Goal: Information Seeking & Learning: Learn about a topic

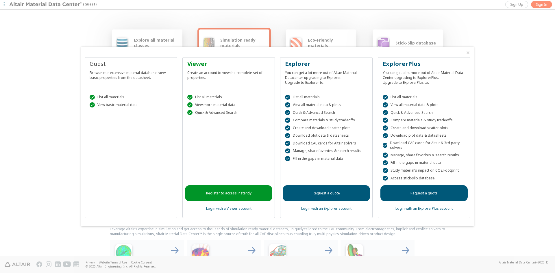
click at [466, 51] on icon "Close" at bounding box center [468, 52] width 5 height 5
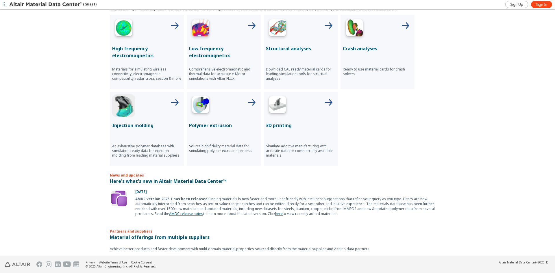
scroll to position [271, 0]
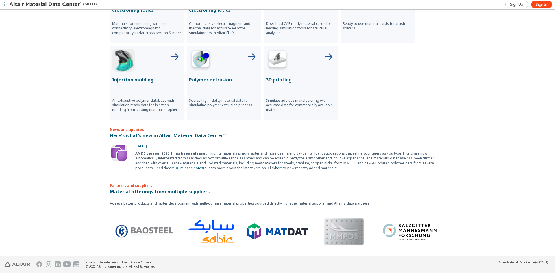
click at [122, 155] on img at bounding box center [119, 153] width 18 height 18
click at [120, 160] on img at bounding box center [119, 153] width 18 height 18
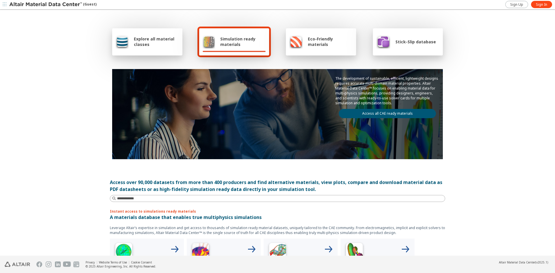
scroll to position [0, 0]
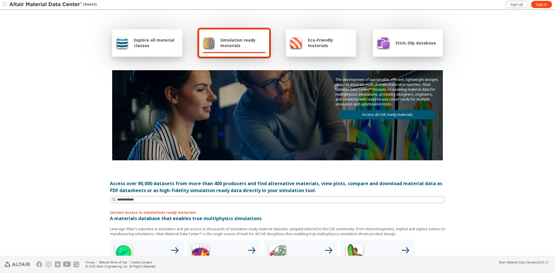
click at [160, 49] on div "Explore all material classes" at bounding box center [147, 43] width 63 height 14
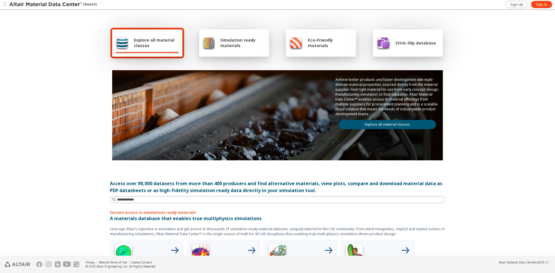
click at [171, 53] on div "Explore all material classes" at bounding box center [147, 42] width 70 height 27
click at [151, 49] on div "Explore all material classes" at bounding box center [147, 43] width 63 height 14
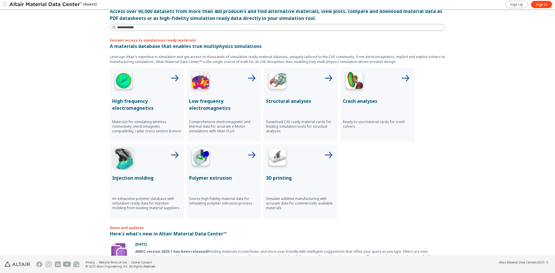
scroll to position [173, 0]
click at [175, 155] on icon at bounding box center [175, 155] width 14 height 14
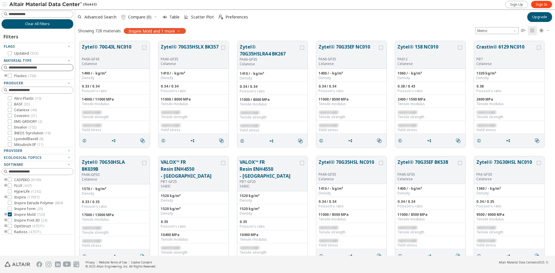
click at [48, 71] on div at bounding box center [37, 67] width 72 height 7
click at [49, 68] on input at bounding box center [41, 68] width 64 height 6
click at [47, 68] on input at bounding box center [38, 67] width 71 height 6
click at [39, 68] on input at bounding box center [38, 67] width 71 height 6
click at [10, 77] on div at bounding box center [35, 78] width 69 height 3
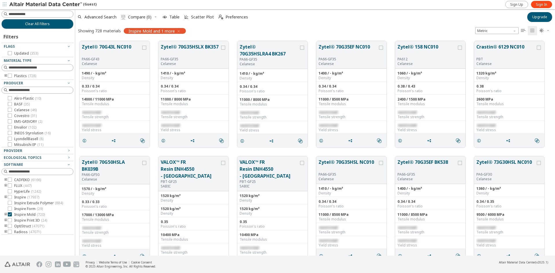
click at [6, 76] on icon "toogle group" at bounding box center [6, 76] width 4 height 5
click at [10, 76] on icon at bounding box center [10, 76] width 4 height 4
click at [51, 14] on input at bounding box center [38, 14] width 71 height 6
type input "****"
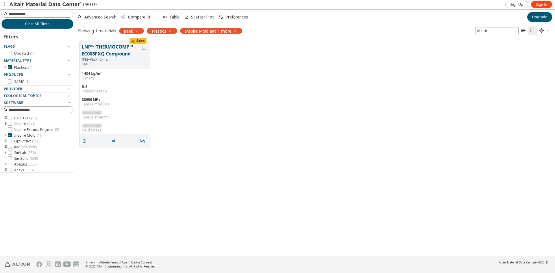
click at [170, 32] on icon "button" at bounding box center [170, 31] width 5 height 5
click at [432, 124] on div "Updated LNP™ THERMOCOMP™ EC008PXQ Compound (PEI+PEEK)-CF42 SABIC 1434 kg/m³ Den…" at bounding box center [315, 94] width 480 height 115
click at [417, 192] on div "Updated LNP™ THERMOCOMP™ EC008PXQ Compound (PEI+PEEK)-CF42 SABIC 1434 kg/m³ Den…" at bounding box center [315, 146] width 480 height 219
click at [265, 42] on div "Updated LNP™ THERMOCOMP™ EC008PXQ Compound (PEI+PEEK)-CF42 SABIC 1434 kg/m³ Den…" at bounding box center [315, 94] width 480 height 115
click at [192, 210] on div "Updated LNP™ THERMOCOMP™ EC008PXQ Compound (PEI+PEEK)-CF42 SABIC 1434 kg/m³ Den…" at bounding box center [315, 146] width 480 height 219
